Goal: Information Seeking & Learning: Learn about a topic

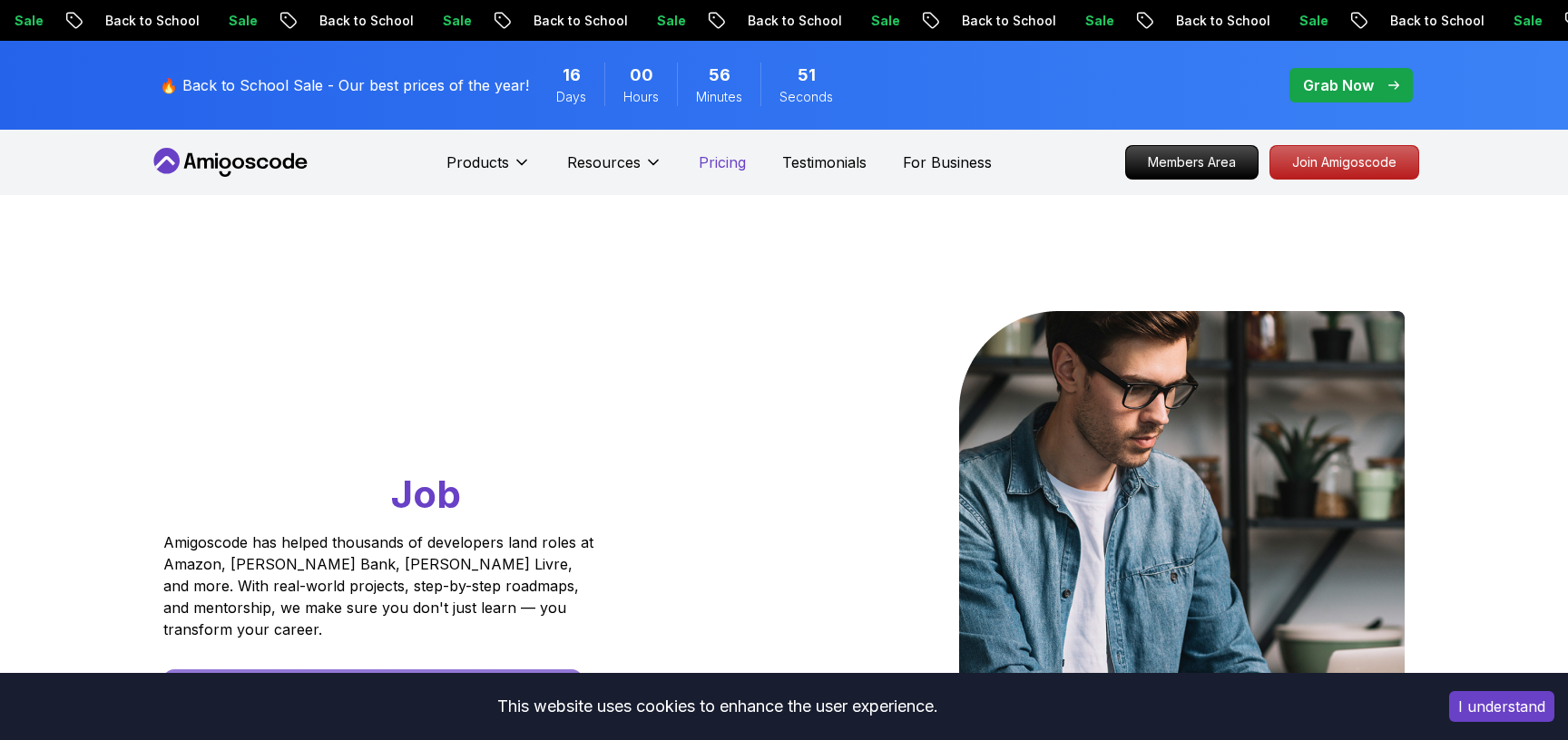
click at [718, 168] on p "Pricing" at bounding box center [722, 162] width 48 height 22
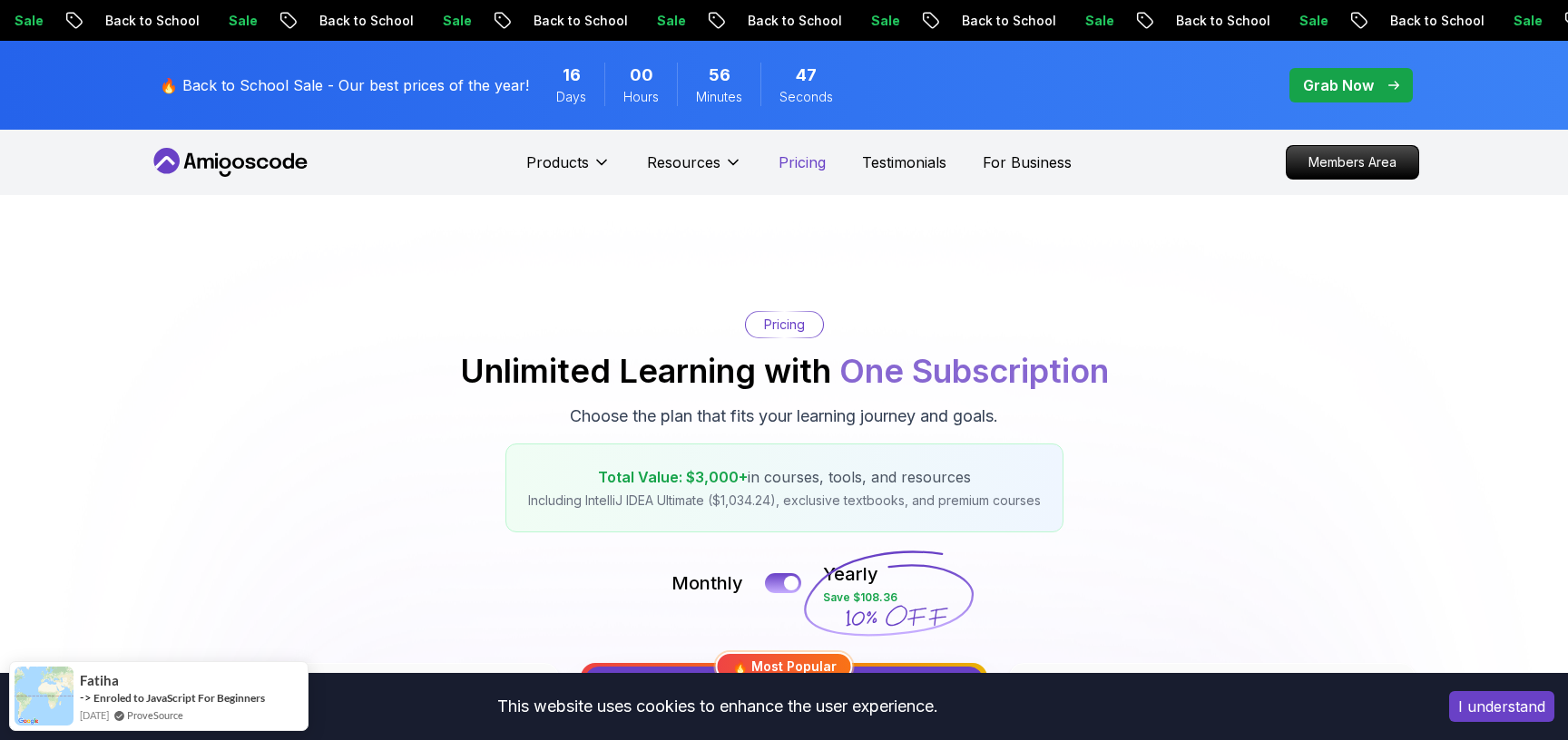
click at [794, 166] on p "Pricing" at bounding box center [802, 162] width 48 height 22
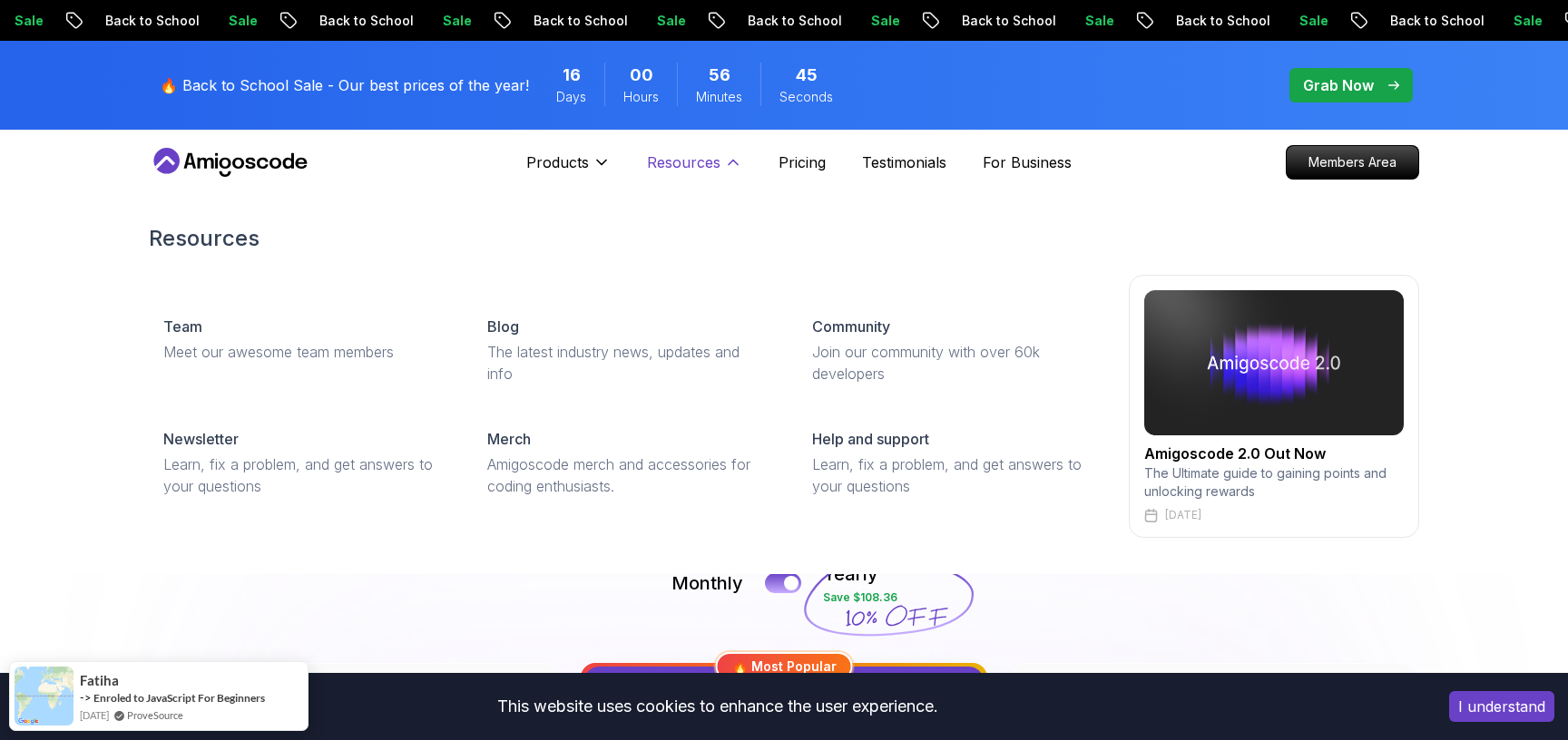
click at [716, 162] on p "Resources" at bounding box center [683, 162] width 73 height 22
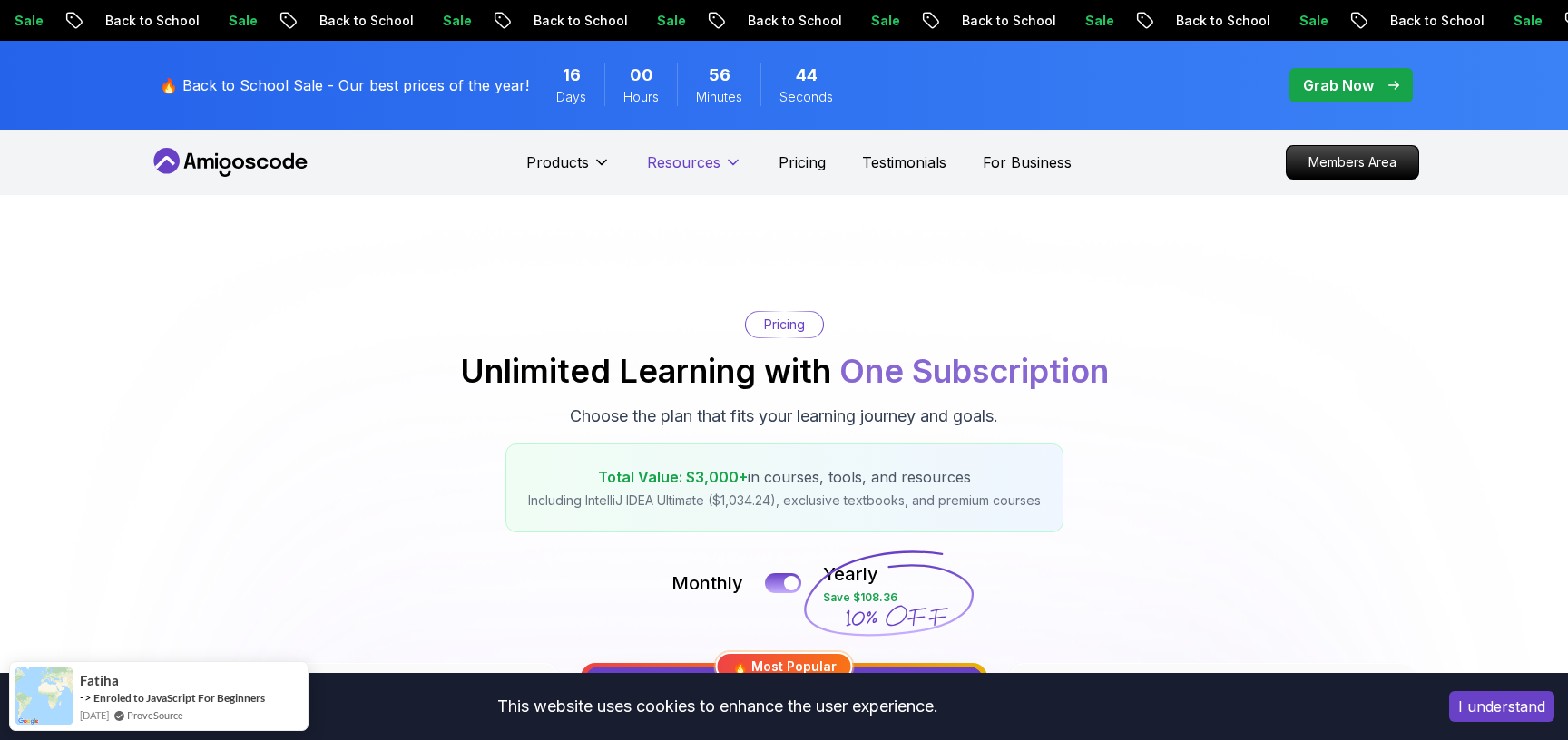
click at [698, 162] on p "Resources" at bounding box center [683, 162] width 73 height 22
click at [1341, 97] on span "pre-order" at bounding box center [1352, 85] width 124 height 34
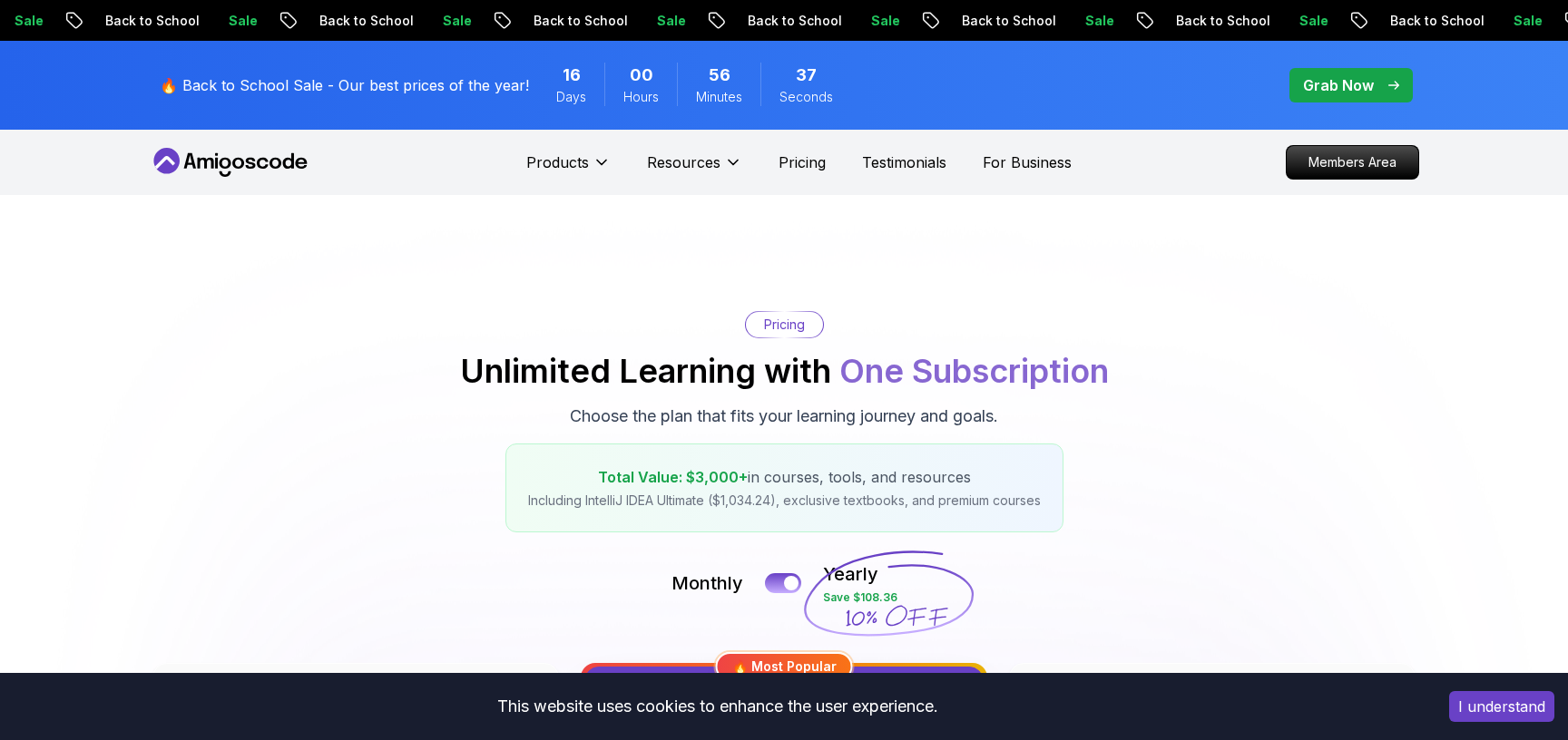
click at [1352, 86] on p "Grab Now" at bounding box center [1338, 85] width 70 height 22
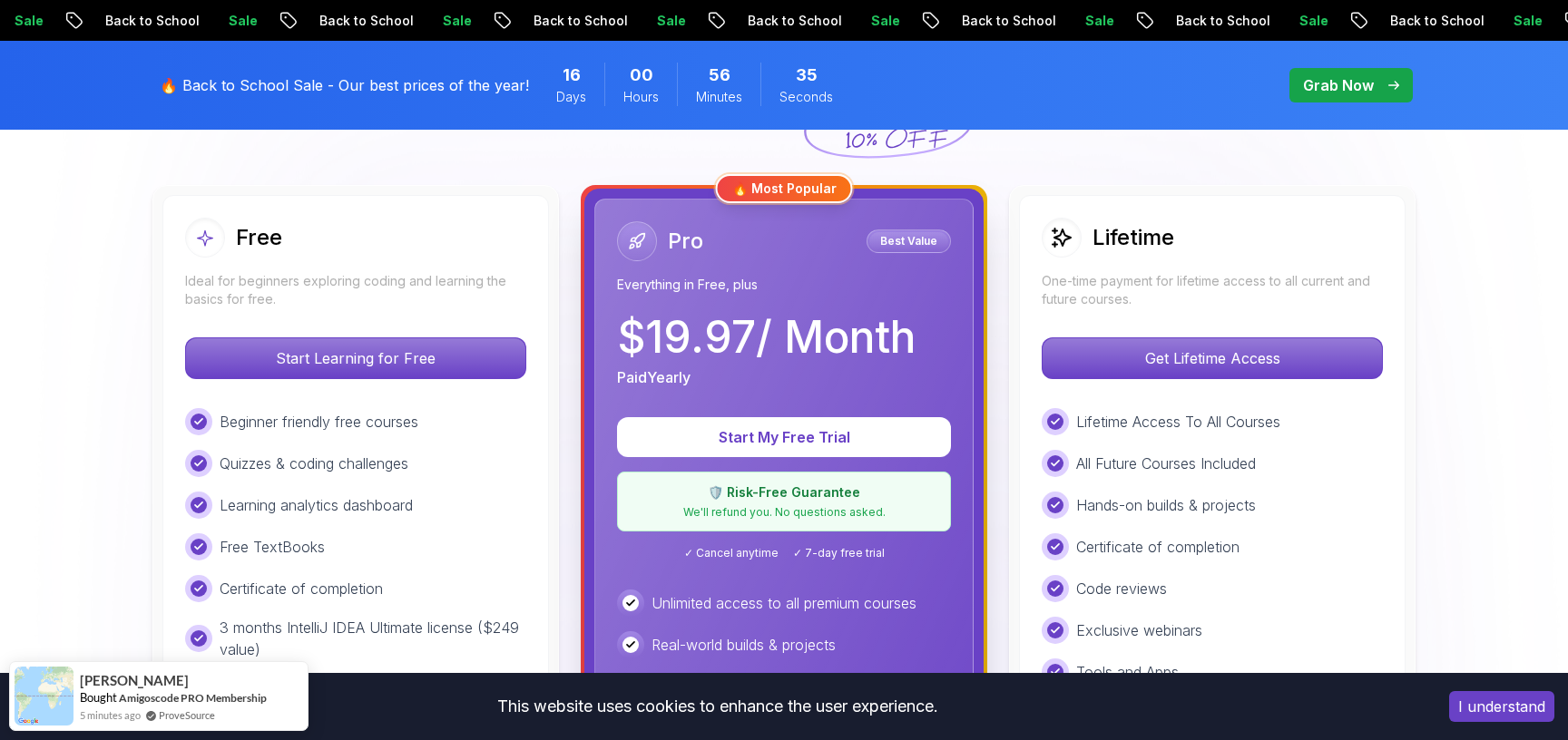
scroll to position [375, 0]
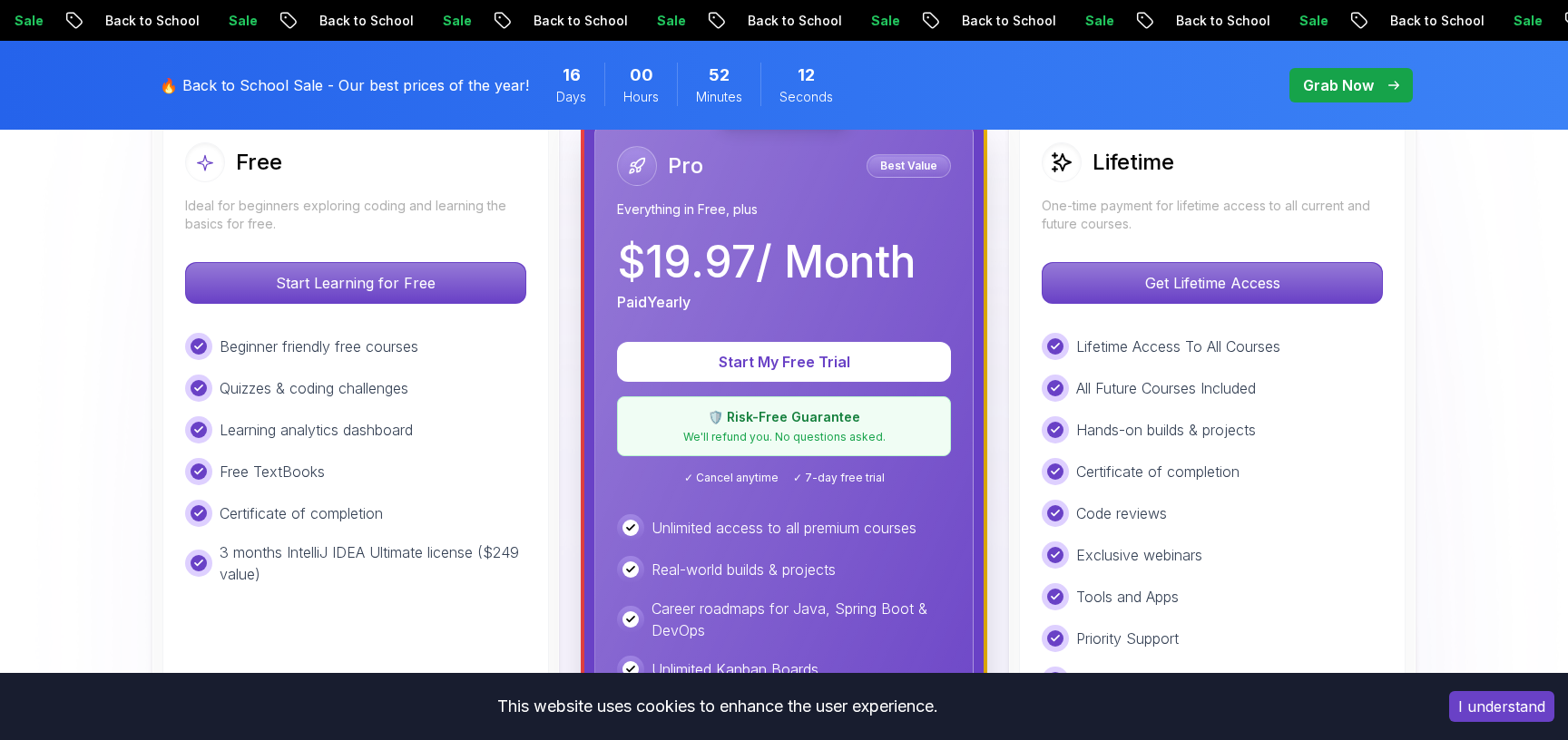
scroll to position [570, 0]
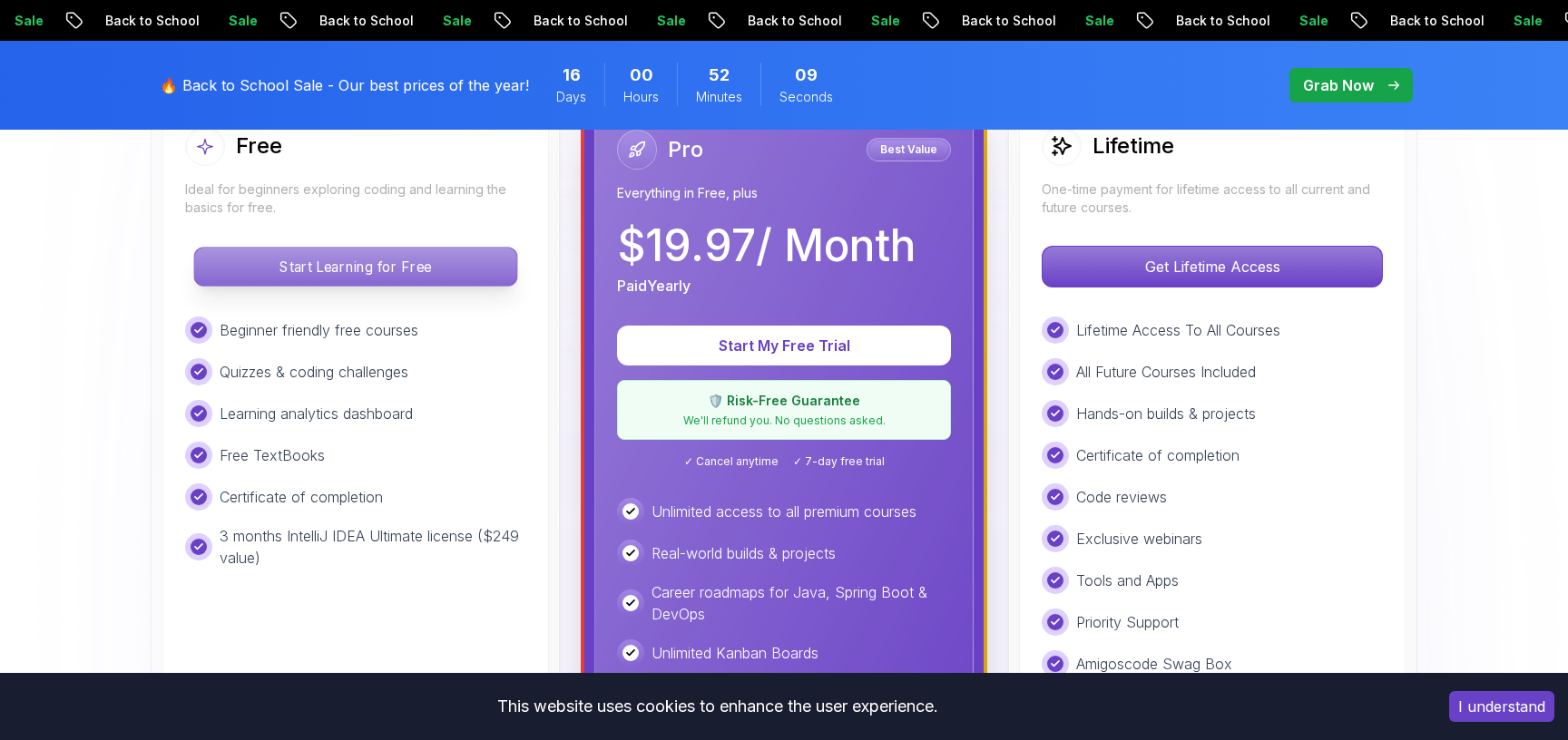
click at [465, 273] on p "Start Learning for Free" at bounding box center [355, 267] width 322 height 38
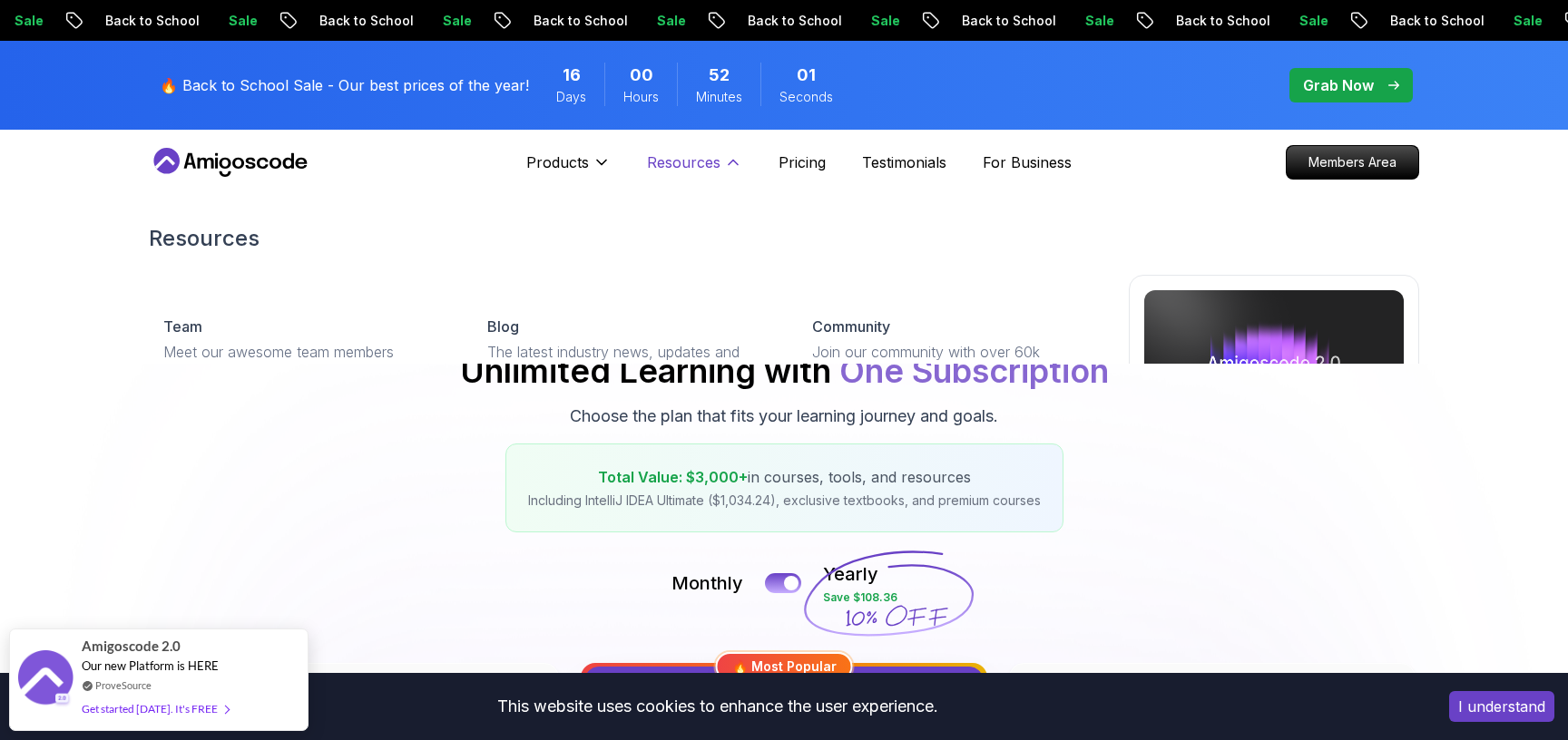
click at [690, 160] on p "Resources" at bounding box center [683, 162] width 73 height 22
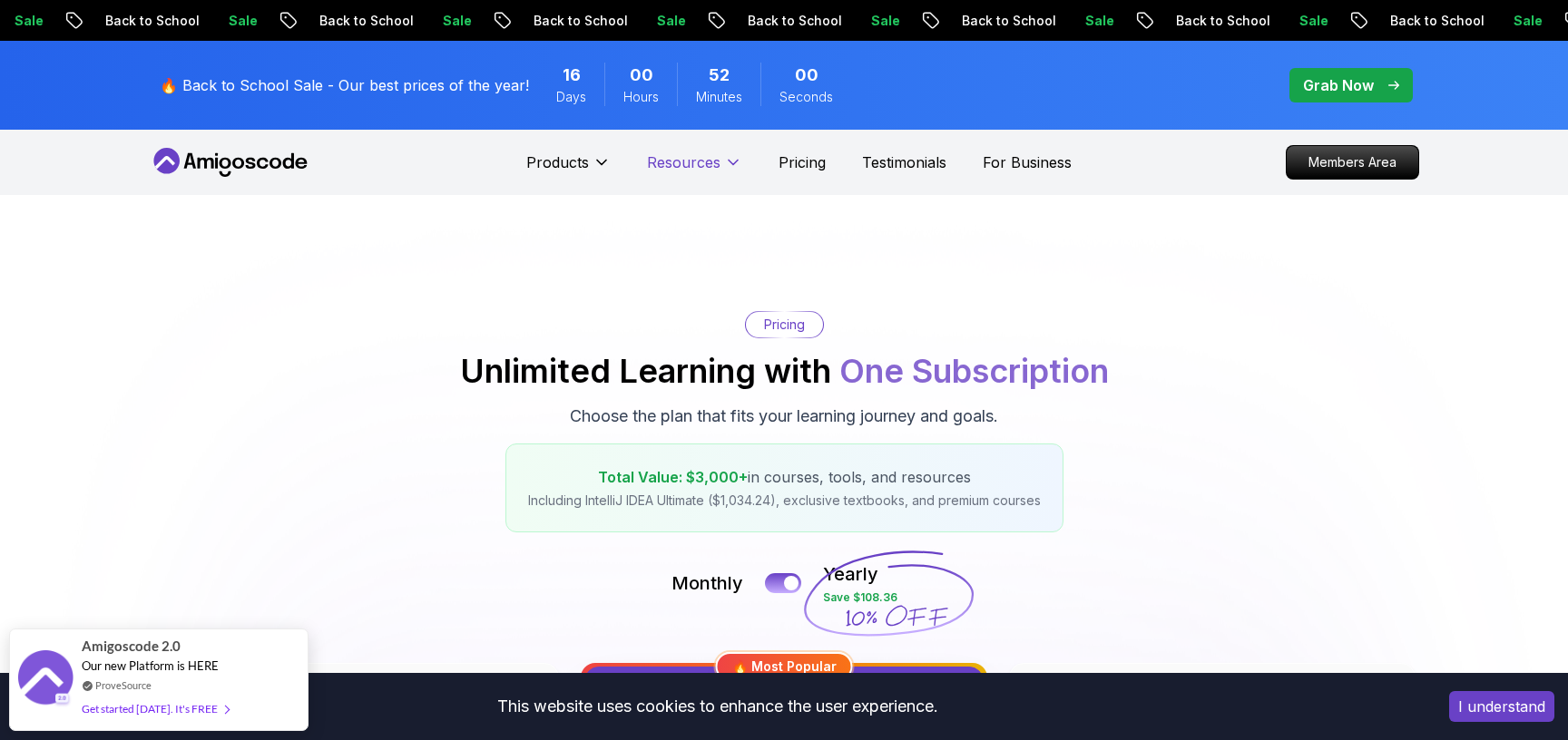
click at [690, 160] on p "Resources" at bounding box center [683, 162] width 73 height 22
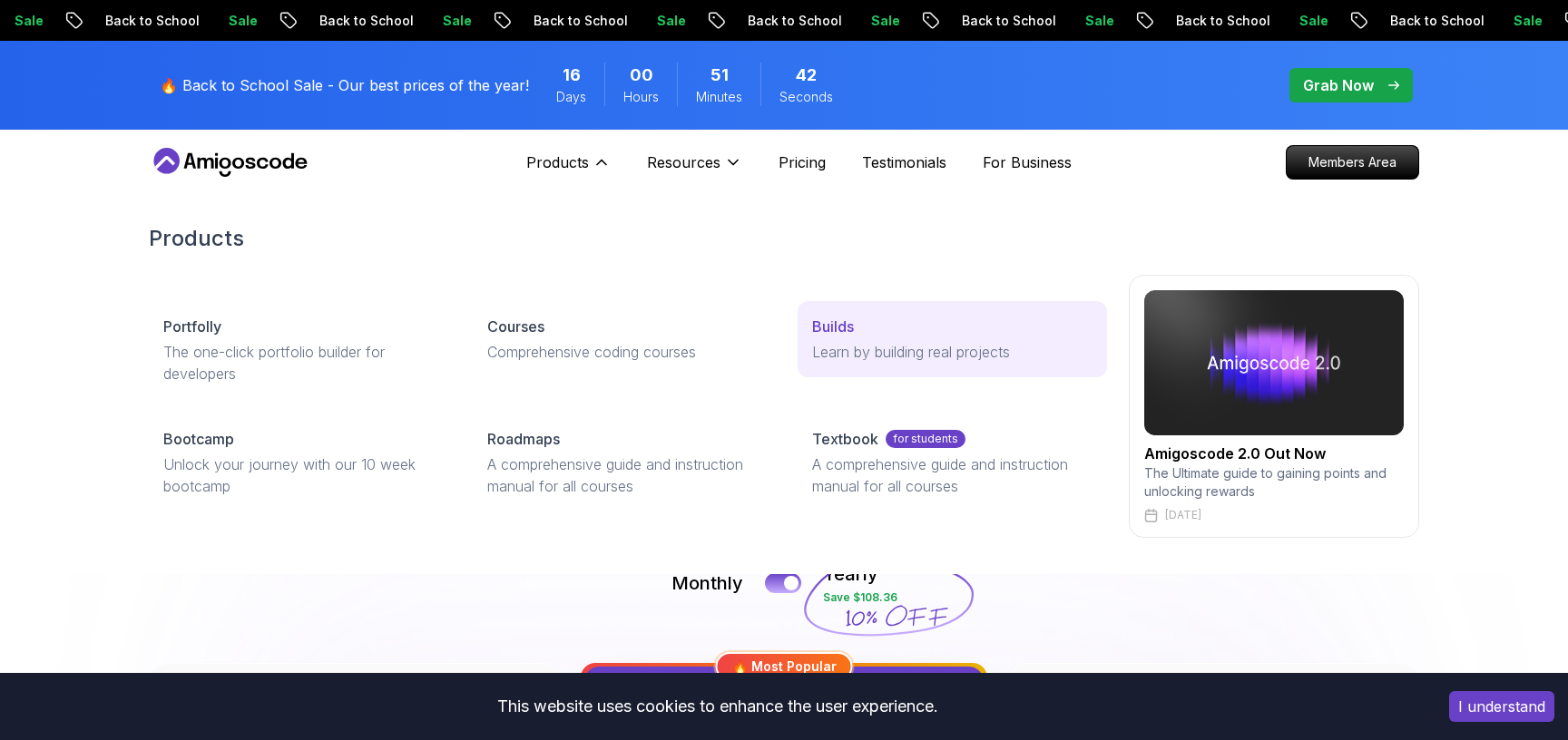
click at [860, 338] on link "Builds Learn by building real projects" at bounding box center [952, 339] width 310 height 76
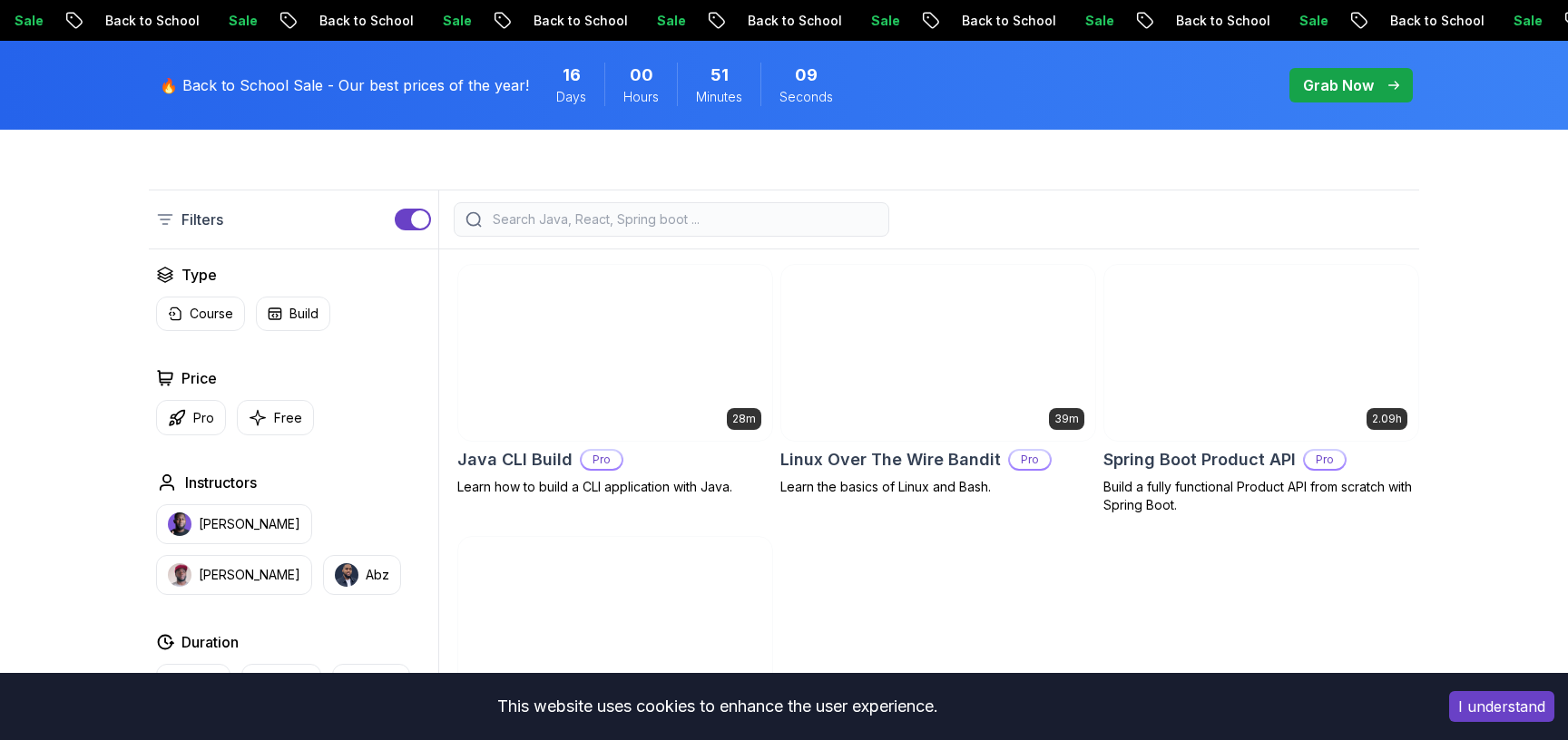
scroll to position [524, 0]
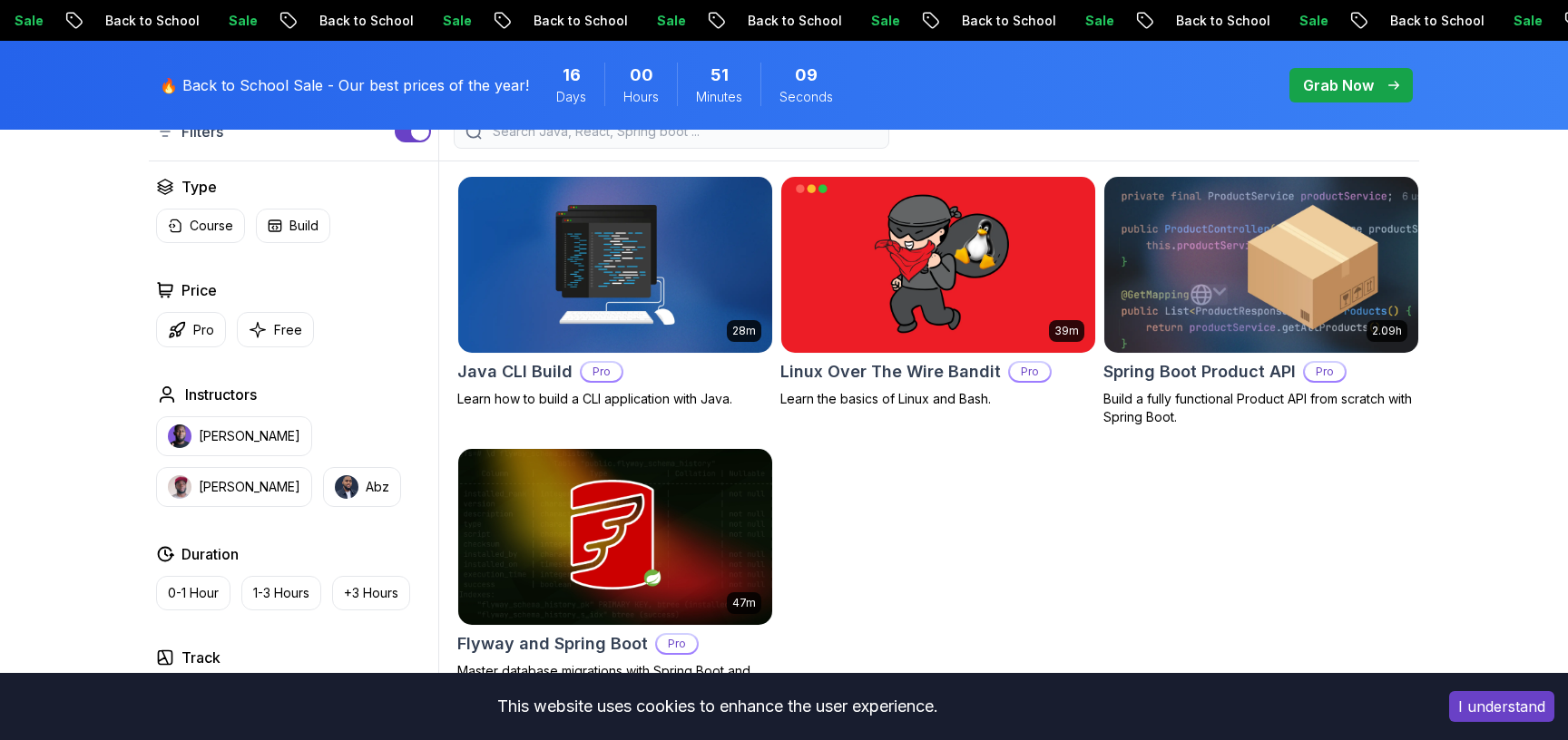
click at [1235, 277] on img at bounding box center [1261, 264] width 330 height 184
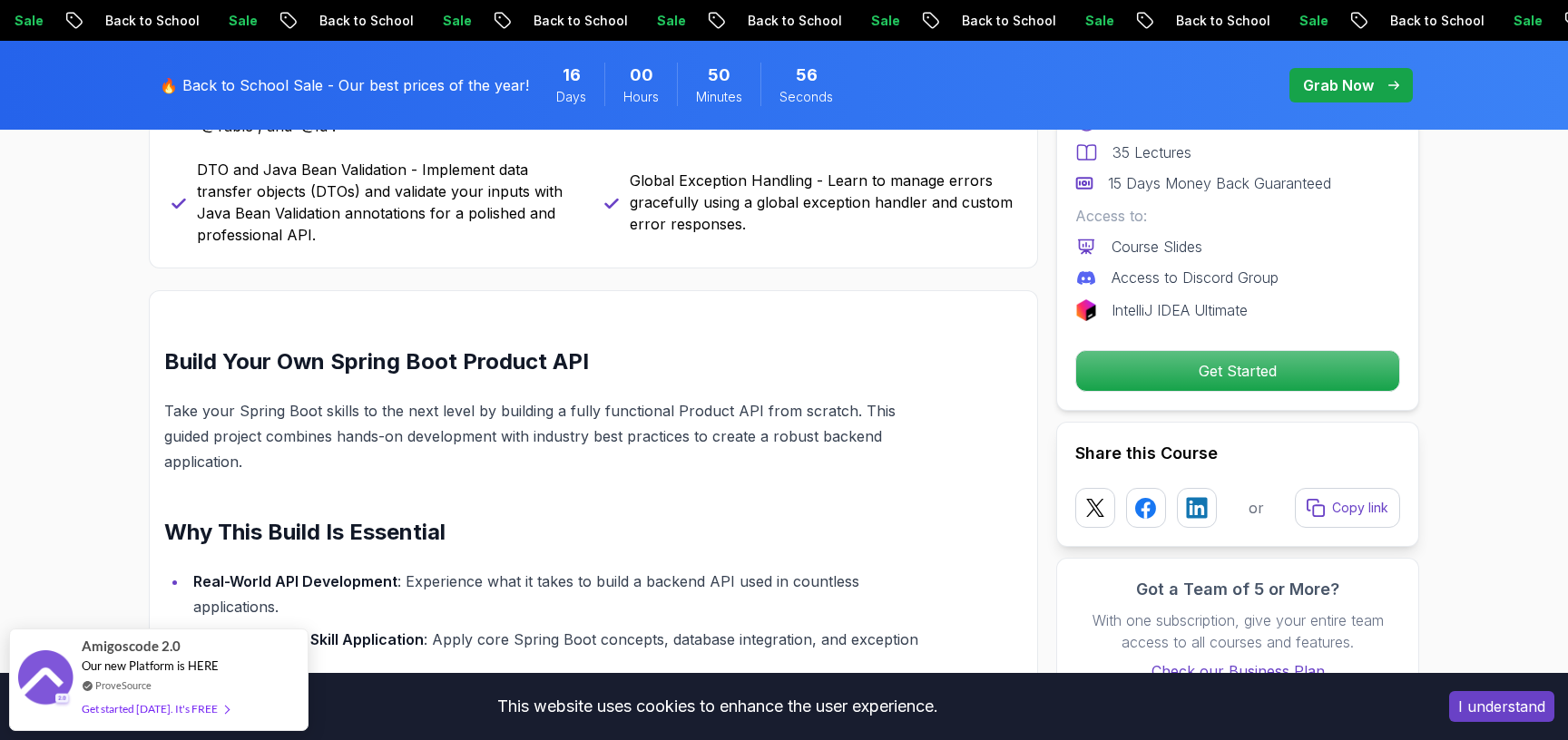
scroll to position [1011, 0]
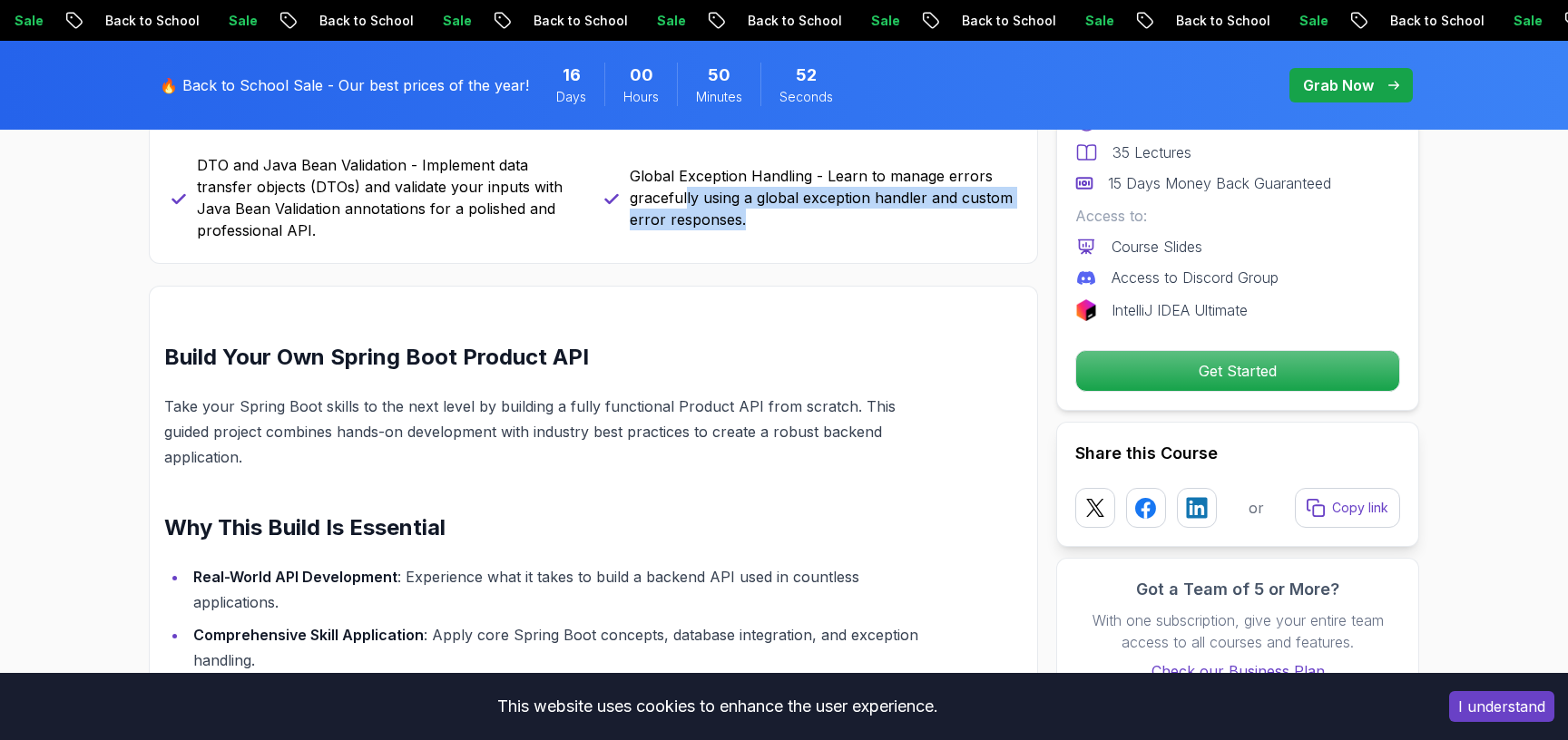
drag, startPoint x: 687, startPoint y: 198, endPoint x: 797, endPoint y: 216, distance: 111.5
click at [797, 216] on p "Global Exception Handling - Learn to manage errors gracefully using a global ex…" at bounding box center [822, 197] width 386 height 66
drag, startPoint x: 797, startPoint y: 216, endPoint x: 644, endPoint y: 179, distance: 157.4
click at [644, 179] on p "Global Exception Handling - Learn to manage errors gracefully using a global ex…" at bounding box center [822, 197] width 386 height 66
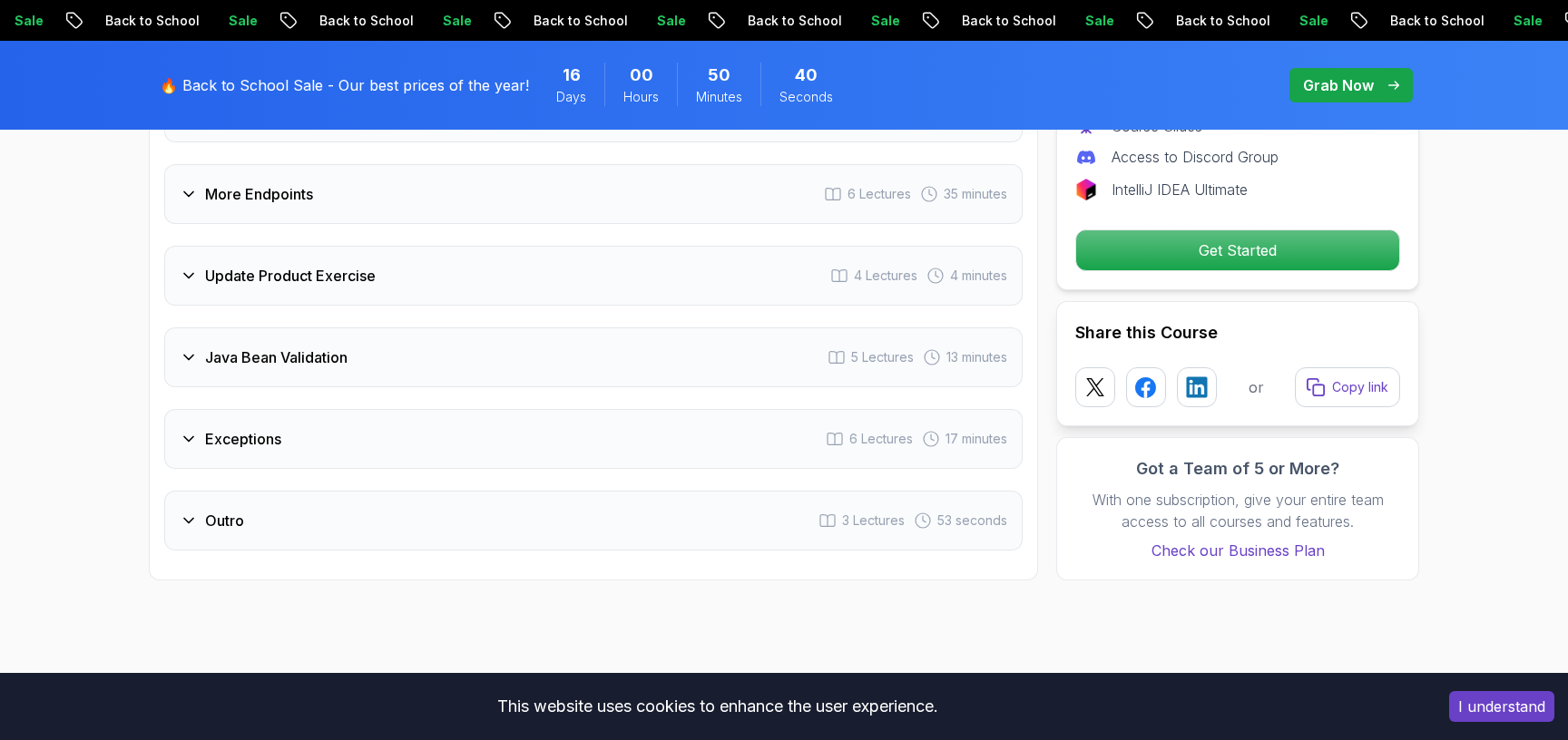
scroll to position [2608, 0]
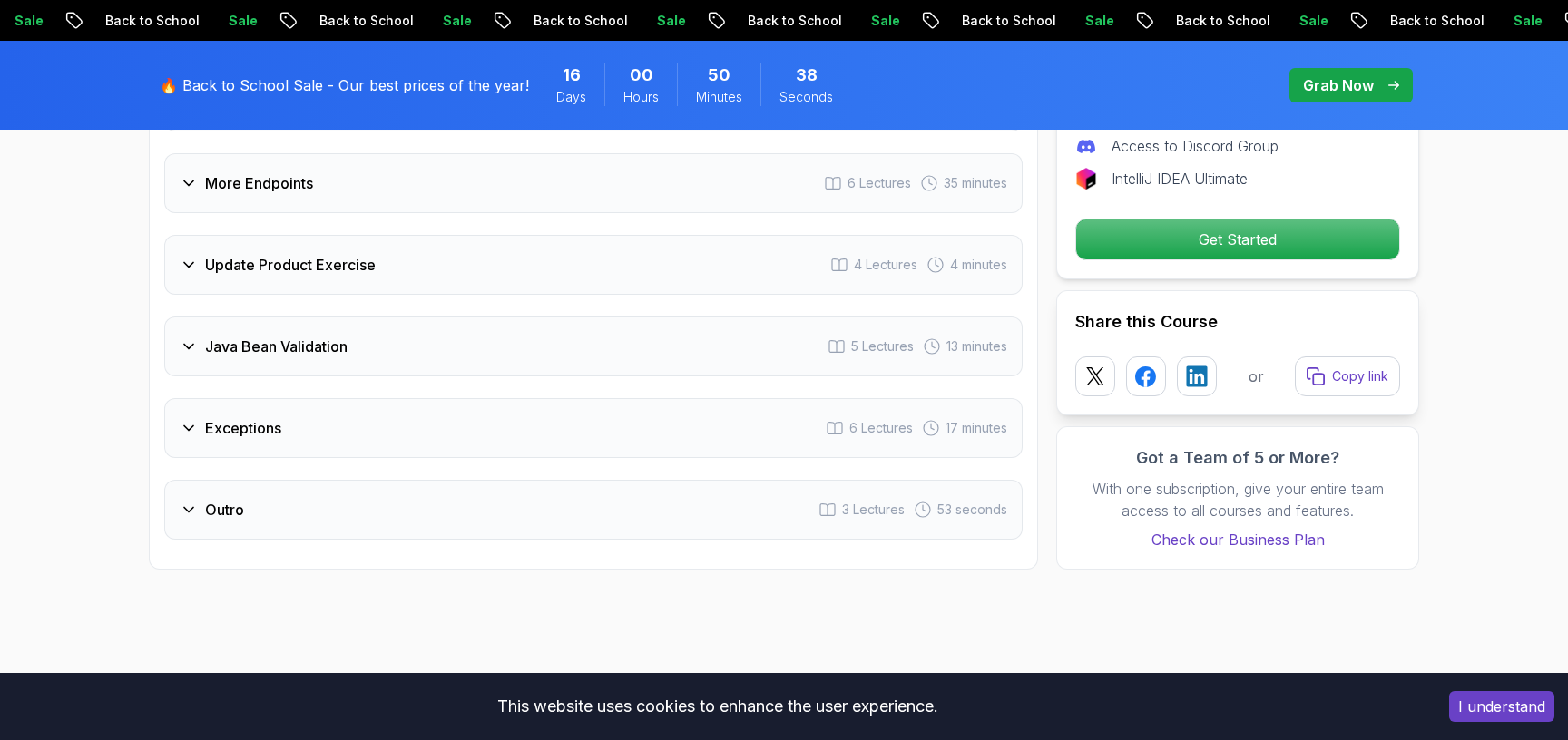
click at [453, 420] on div "Exceptions 6 Lectures 17 minutes" at bounding box center [593, 428] width 858 height 60
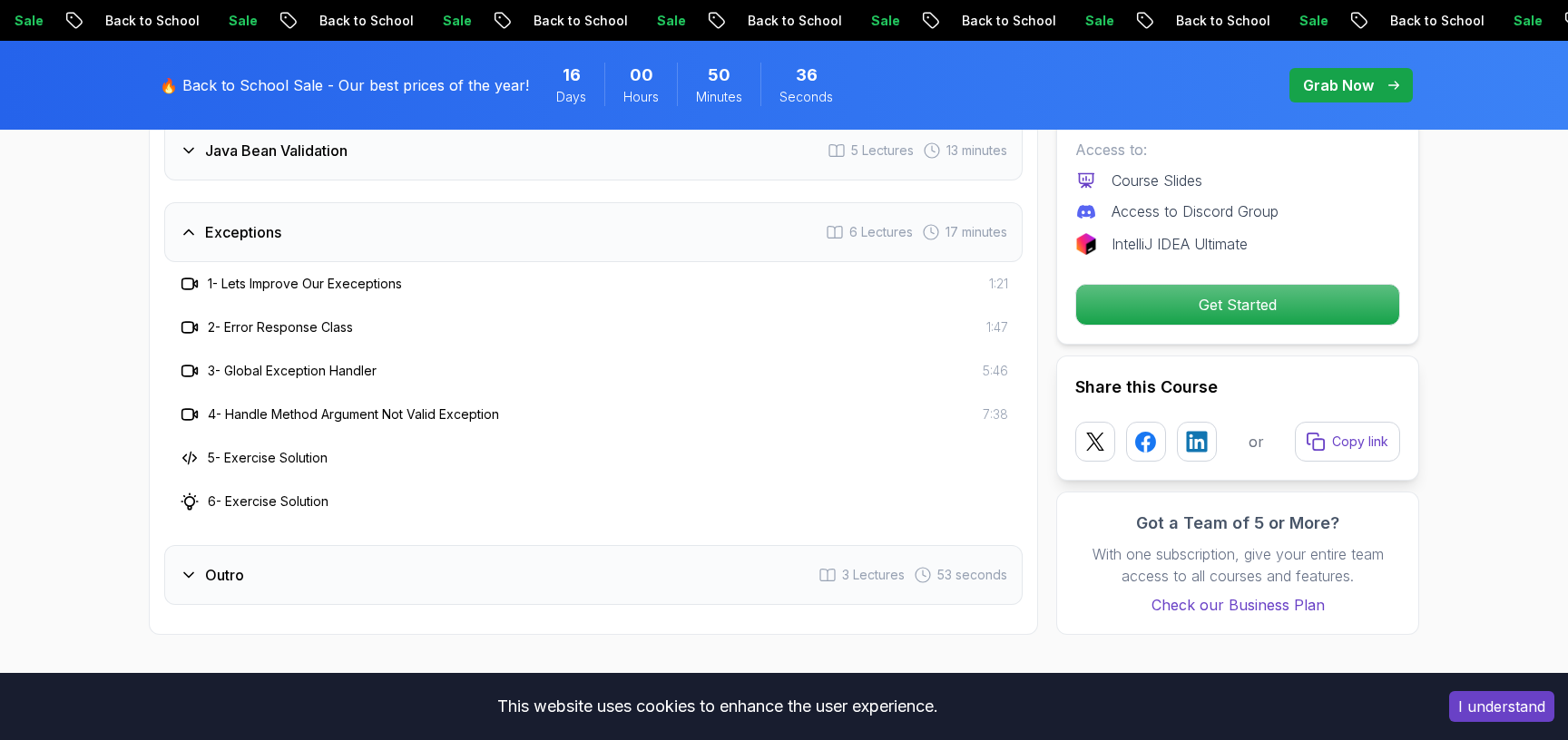
scroll to position [2772, 0]
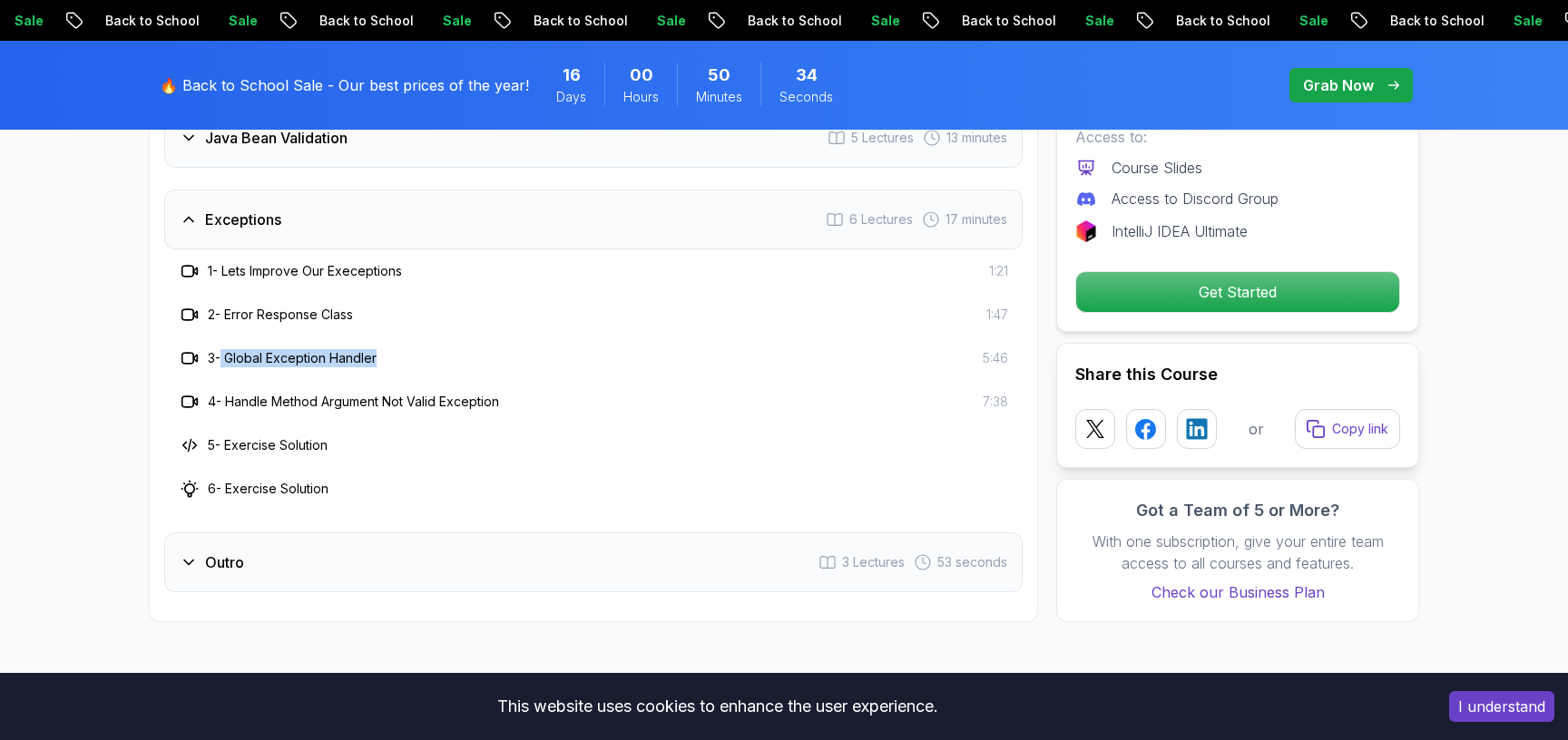
drag, startPoint x: 403, startPoint y: 333, endPoint x: 223, endPoint y: 333, distance: 180.0
click at [223, 348] on div "3 - Global Exception Handler 5:46" at bounding box center [593, 358] width 830 height 22
click at [223, 350] on h3 "3 - Global Exception Handler" at bounding box center [291, 358] width 169 height 18
drag, startPoint x: 223, startPoint y: 333, endPoint x: 417, endPoint y: 356, distance: 195.4
click at [417, 356] on div "1 - Lets Improve Our Execeptions 1:21 2 - Error Response Class 1:47 3 - Global …" at bounding box center [593, 380] width 858 height 261
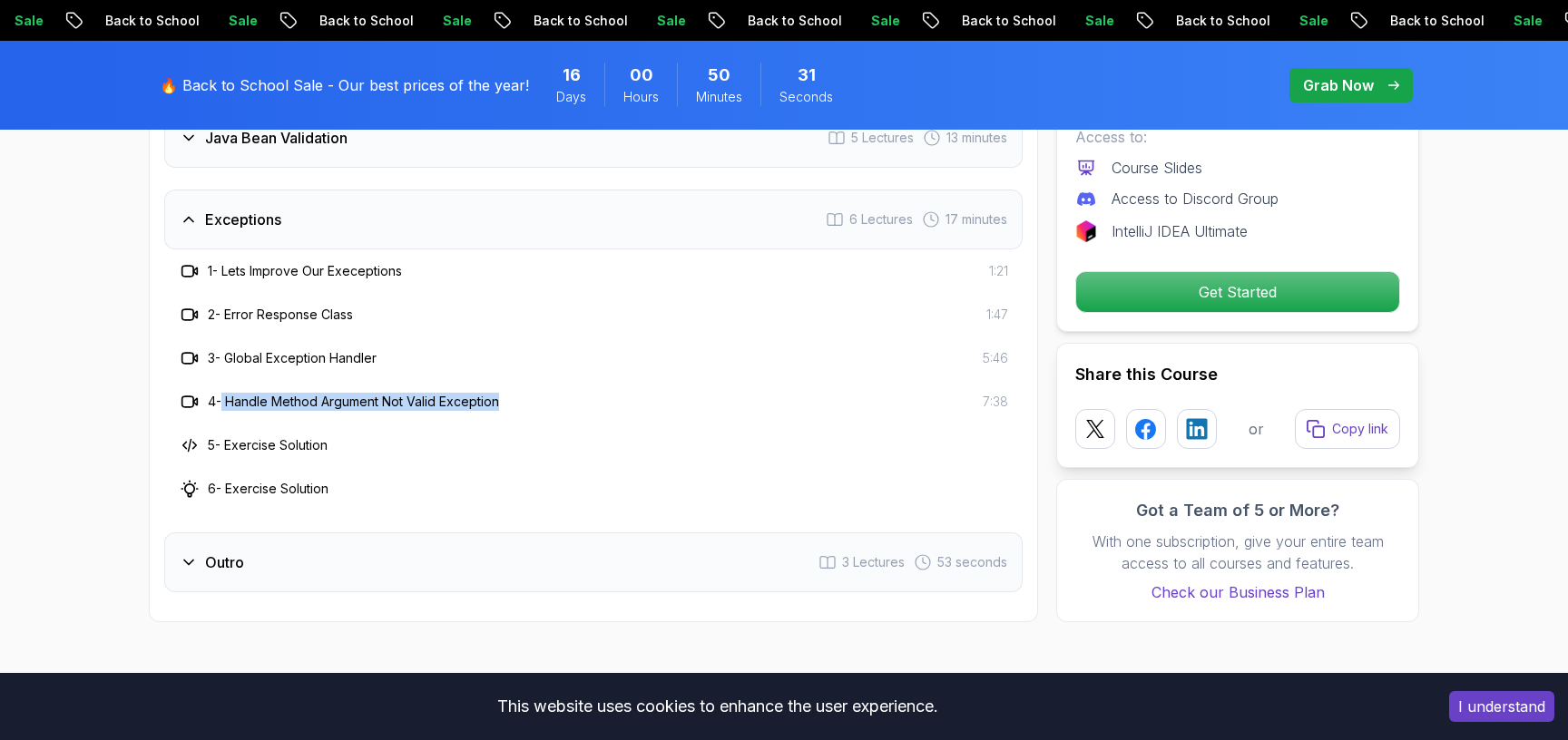
drag, startPoint x: 511, startPoint y: 387, endPoint x: 219, endPoint y: 372, distance: 292.4
click at [219, 391] on div "4 - Handle Method Argument Not Valid Exception 7:38" at bounding box center [593, 402] width 830 height 22
click at [352, 392] on h3 "4 - Handle Method Argument Not Valid Exception" at bounding box center [353, 401] width 291 height 18
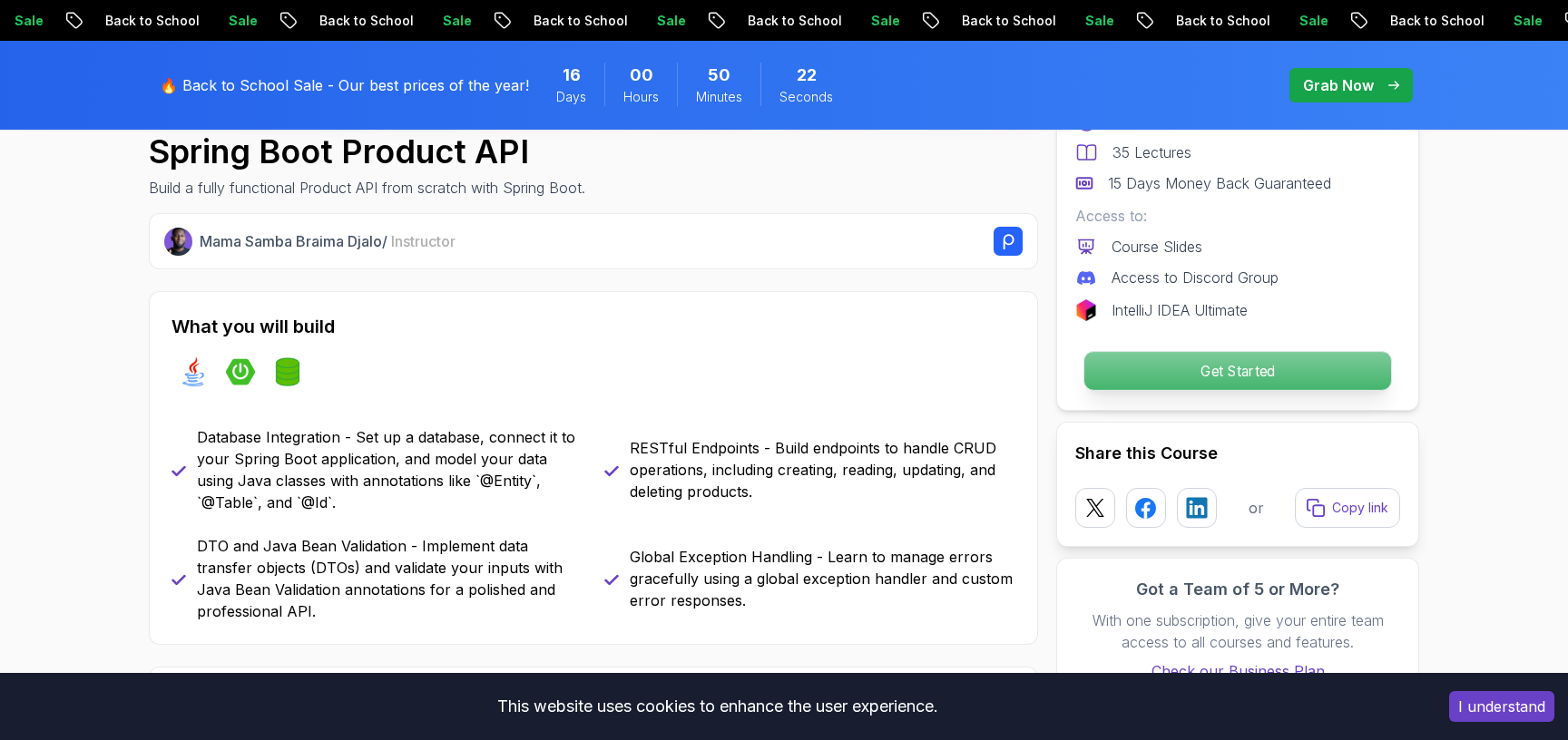
scroll to position [0, 0]
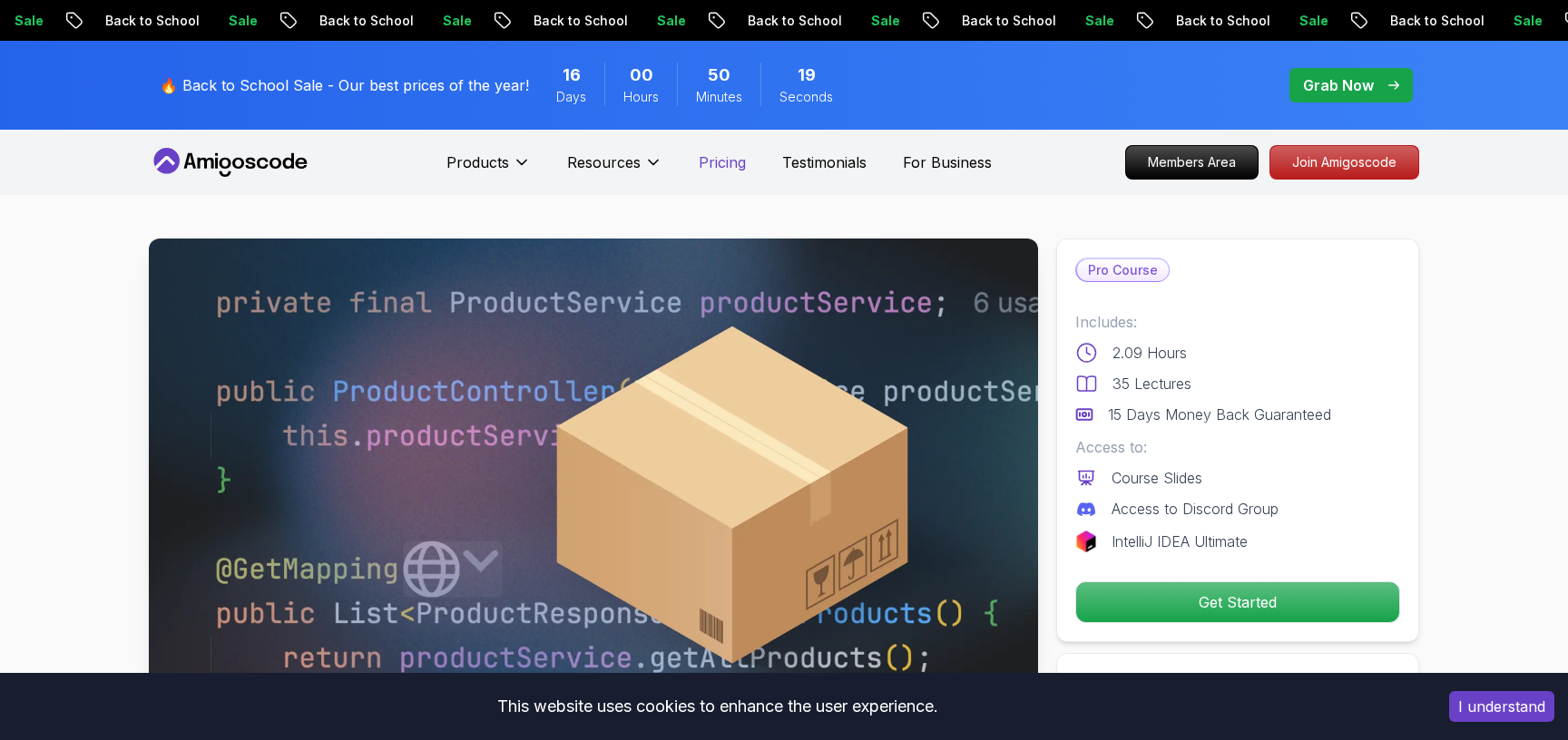
click at [714, 151] on p "Pricing" at bounding box center [722, 162] width 48 height 22
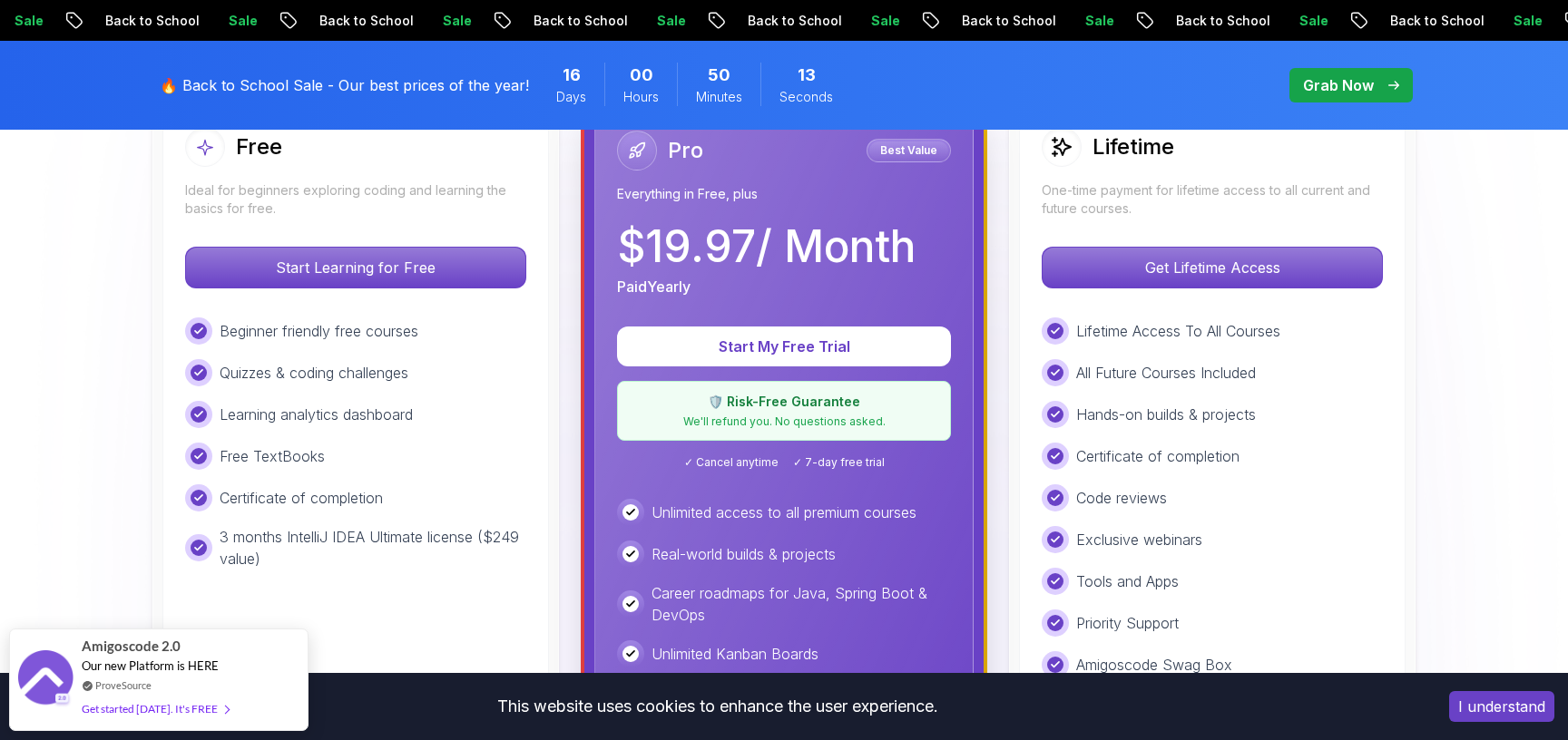
scroll to position [441, 0]
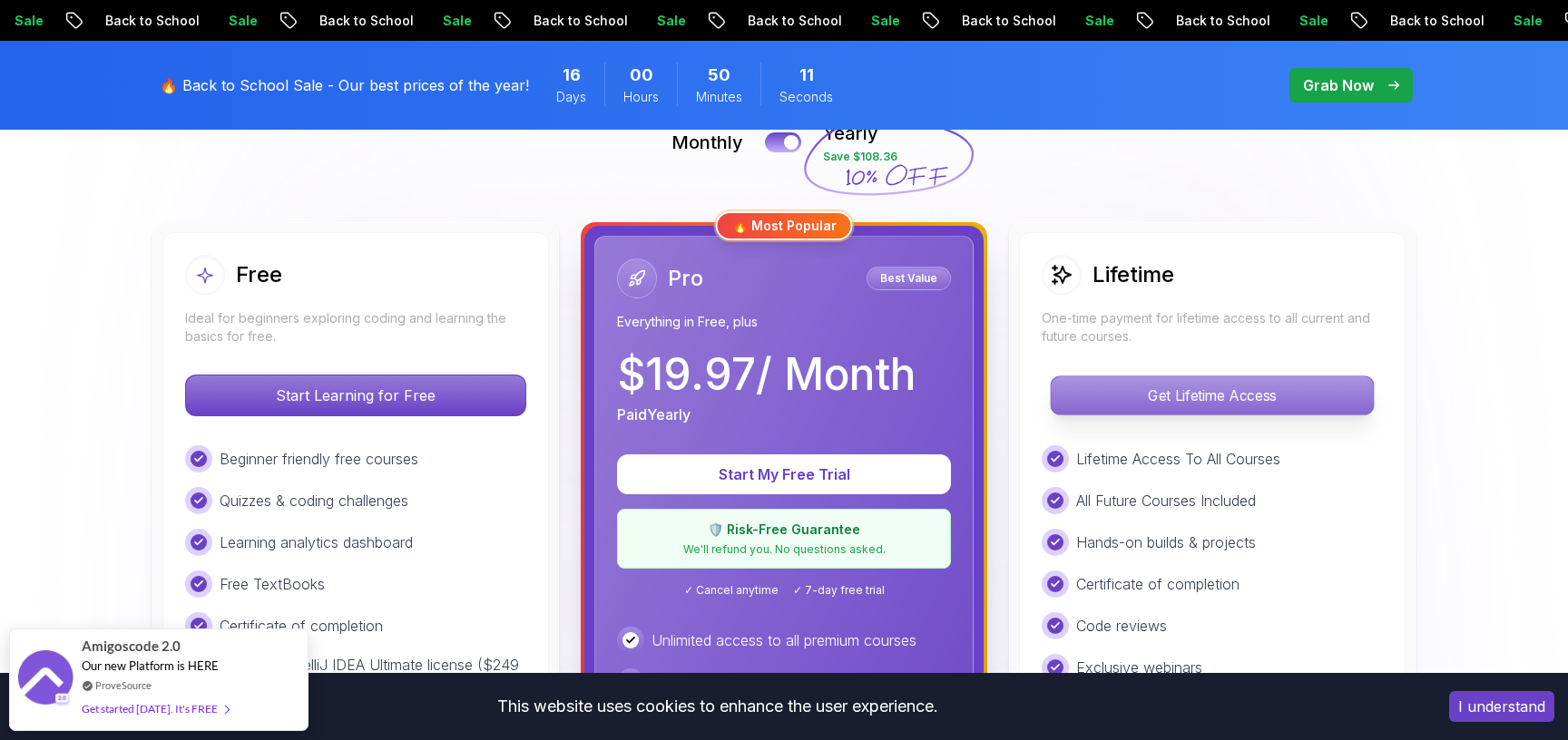
click at [1271, 398] on p "Get Lifetime Access" at bounding box center [1212, 395] width 322 height 38
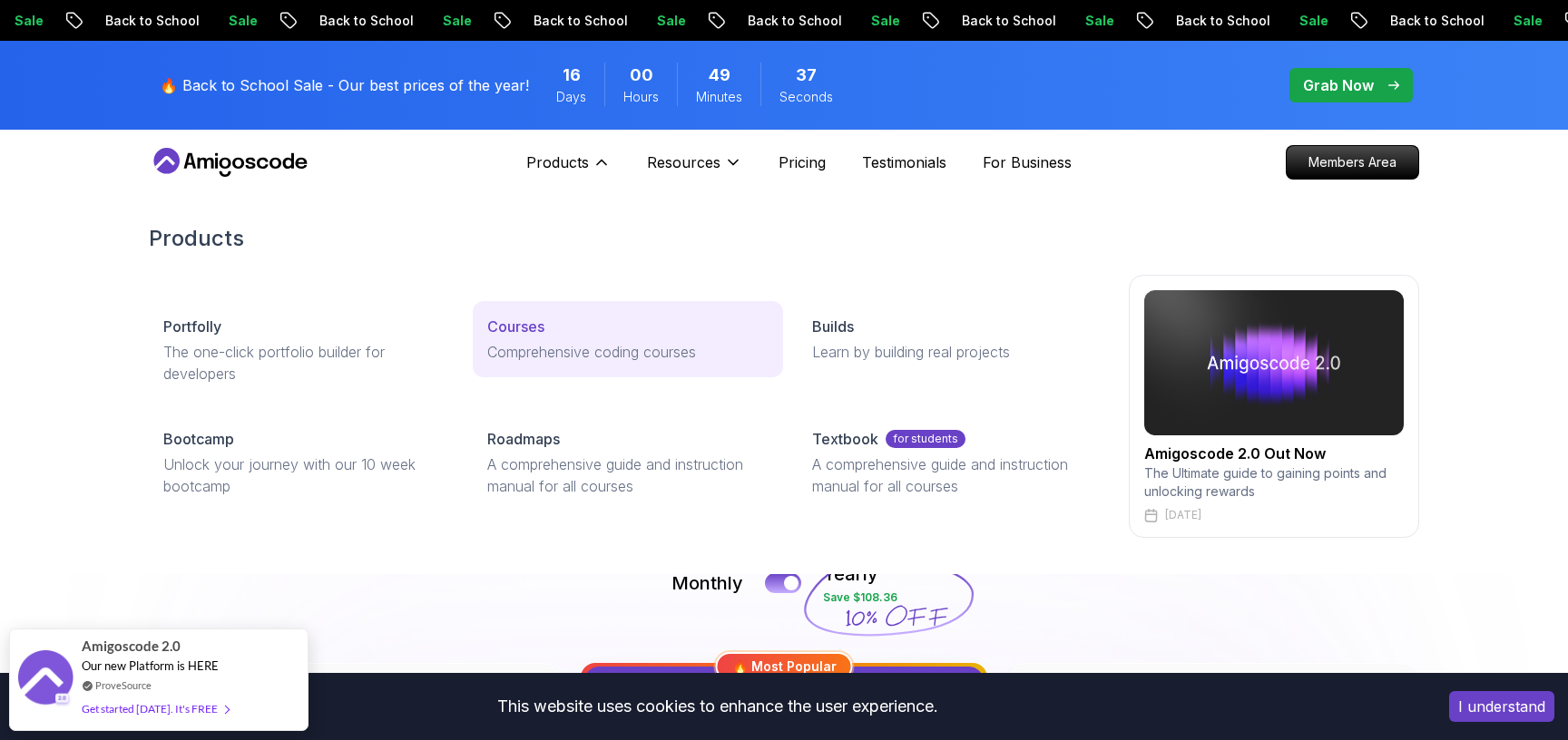
click at [556, 345] on p "Comprehensive coding courses" at bounding box center [628, 351] width 280 height 22
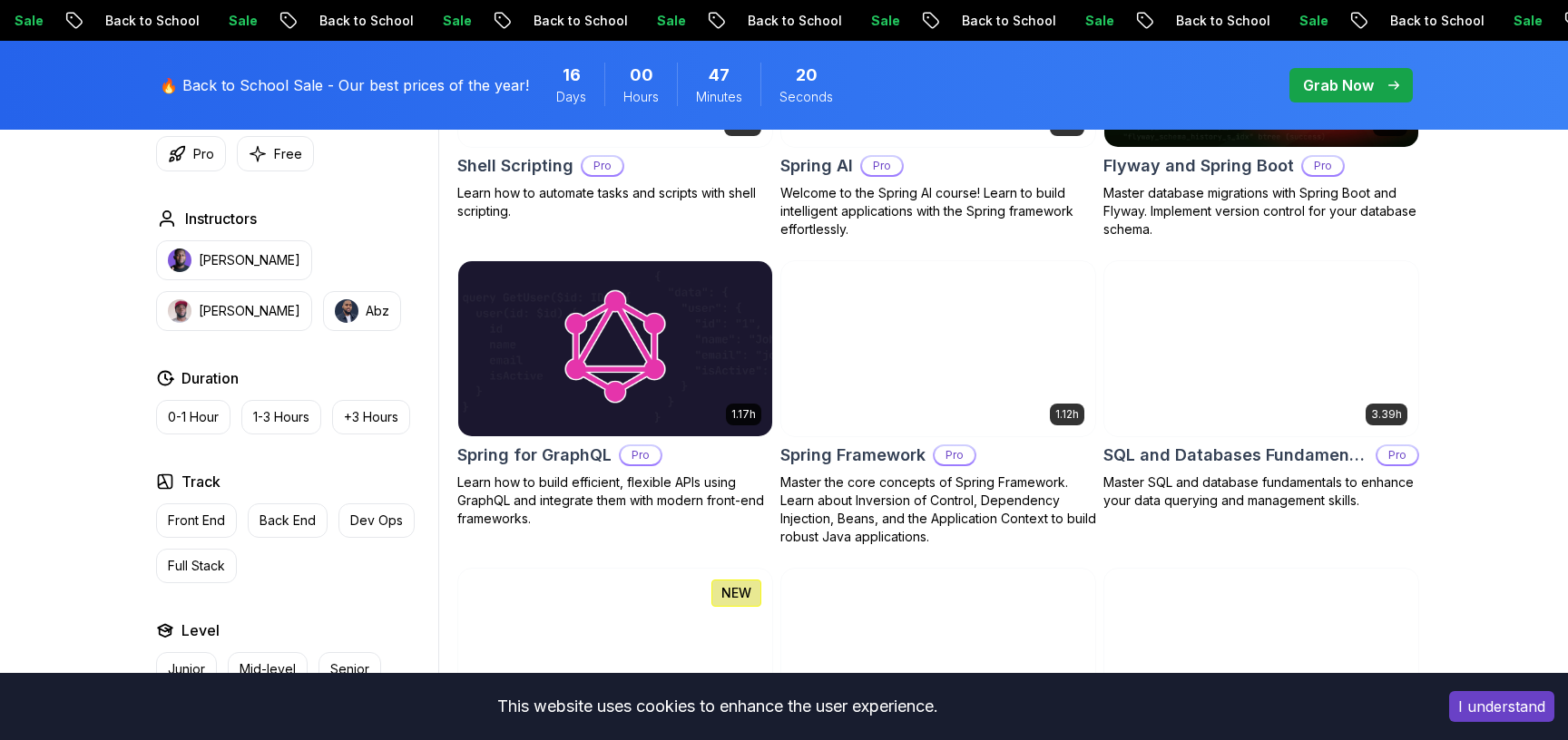
scroll to position [3469, 0]
